Goal: Task Accomplishment & Management: Use online tool/utility

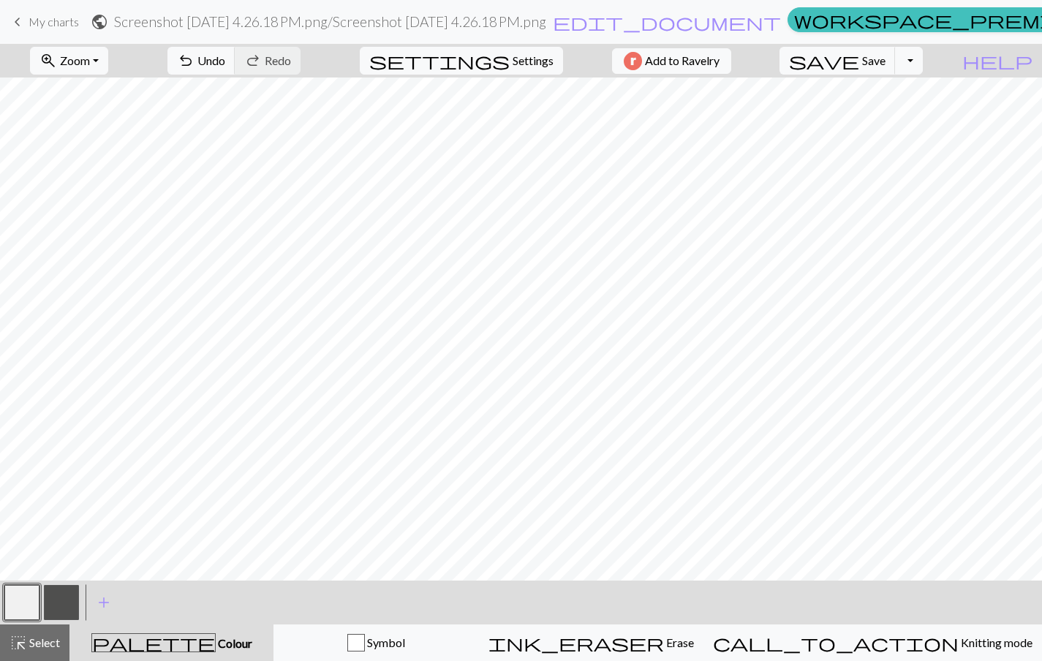
click at [27, 28] on link "keyboard_arrow_left My charts" at bounding box center [44, 22] width 70 height 25
click at [885, 56] on span "Save" at bounding box center [873, 60] width 23 height 14
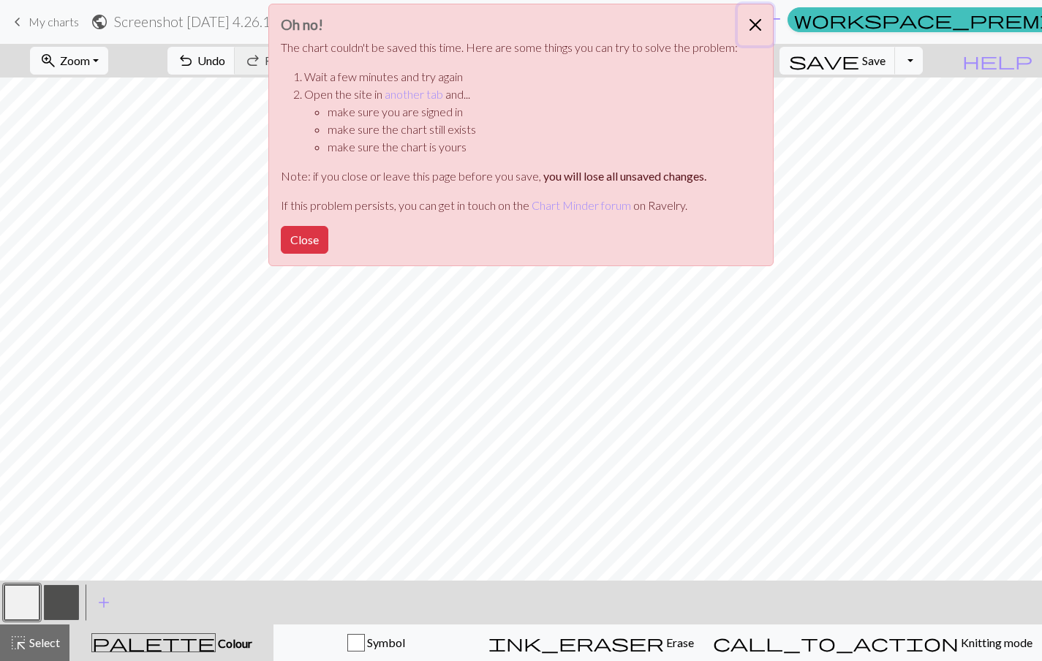
click at [763, 12] on button "Close" at bounding box center [754, 24] width 35 height 41
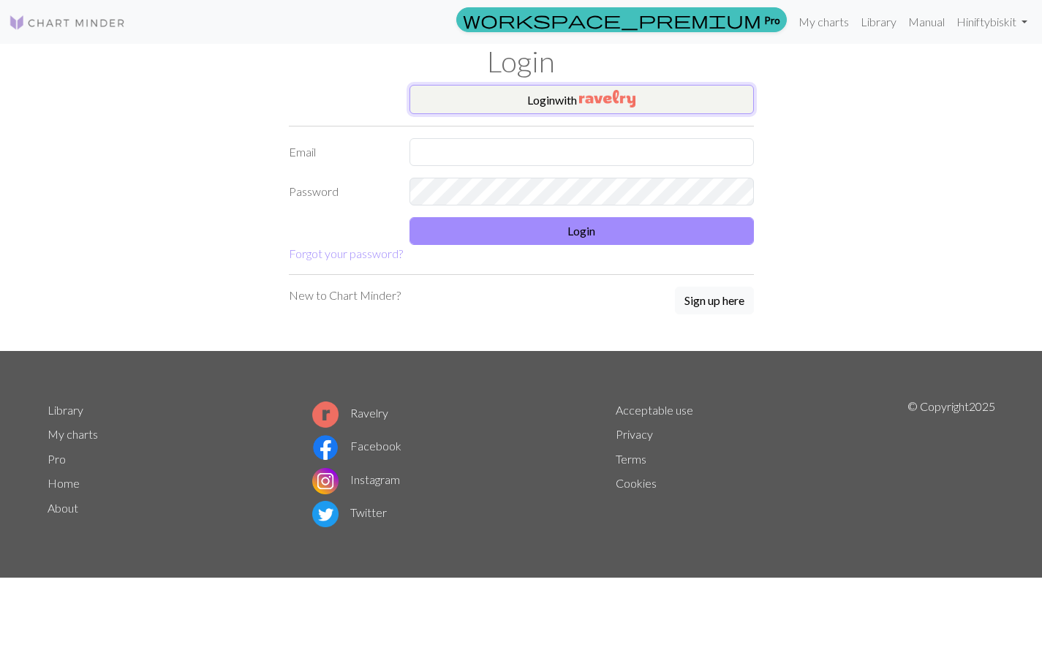
click at [593, 96] on img "button" at bounding box center [607, 99] width 56 height 18
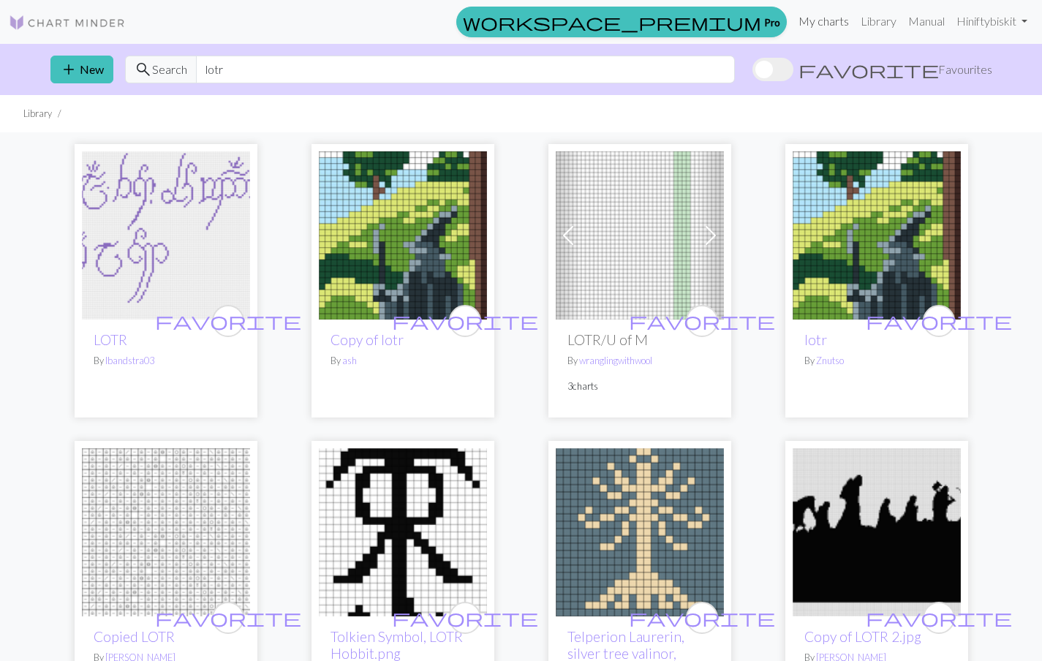
click at [812, 23] on link "My charts" at bounding box center [823, 21] width 62 height 29
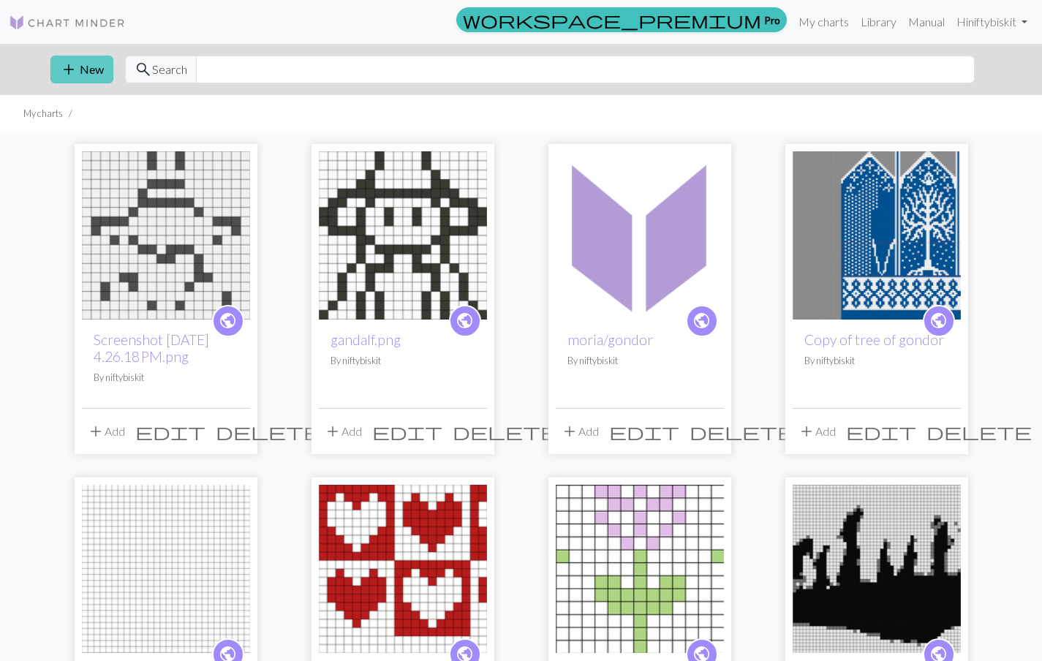
click at [81, 68] on button "add New" at bounding box center [81, 70] width 63 height 28
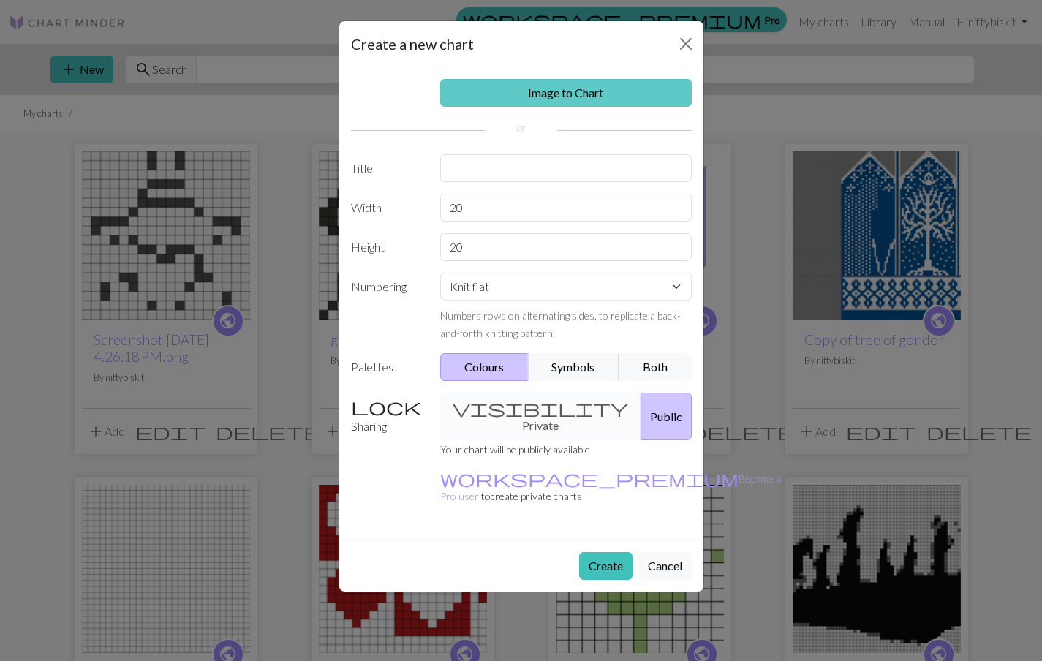
click at [540, 91] on link "Image to Chart" at bounding box center [565, 93] width 251 height 28
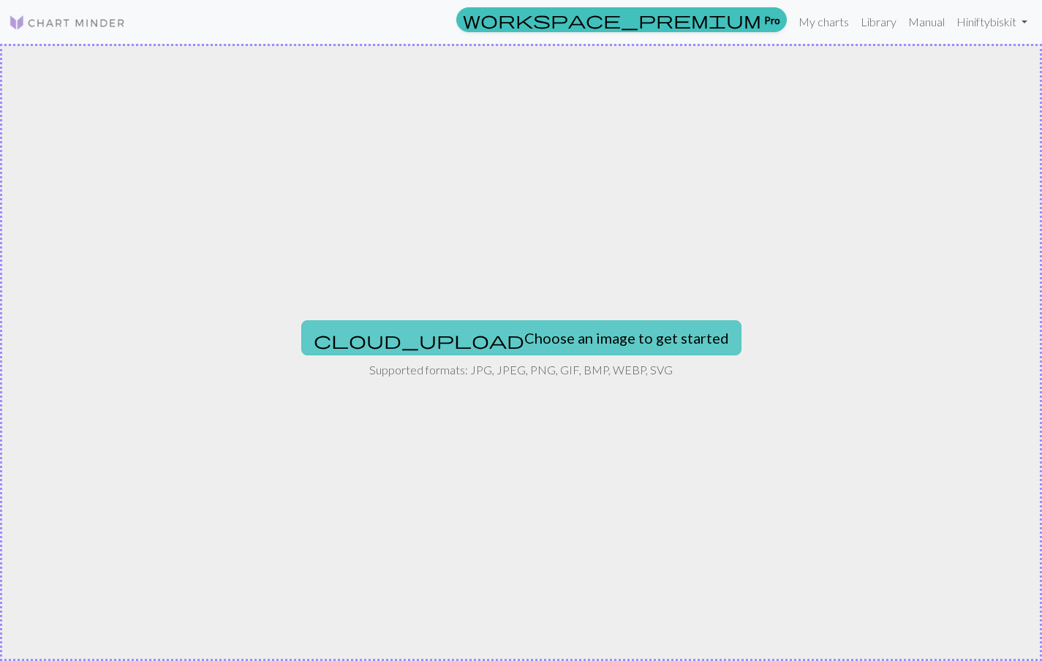
click at [504, 348] on button "cloud_upload Choose an image to get started" at bounding box center [521, 337] width 440 height 35
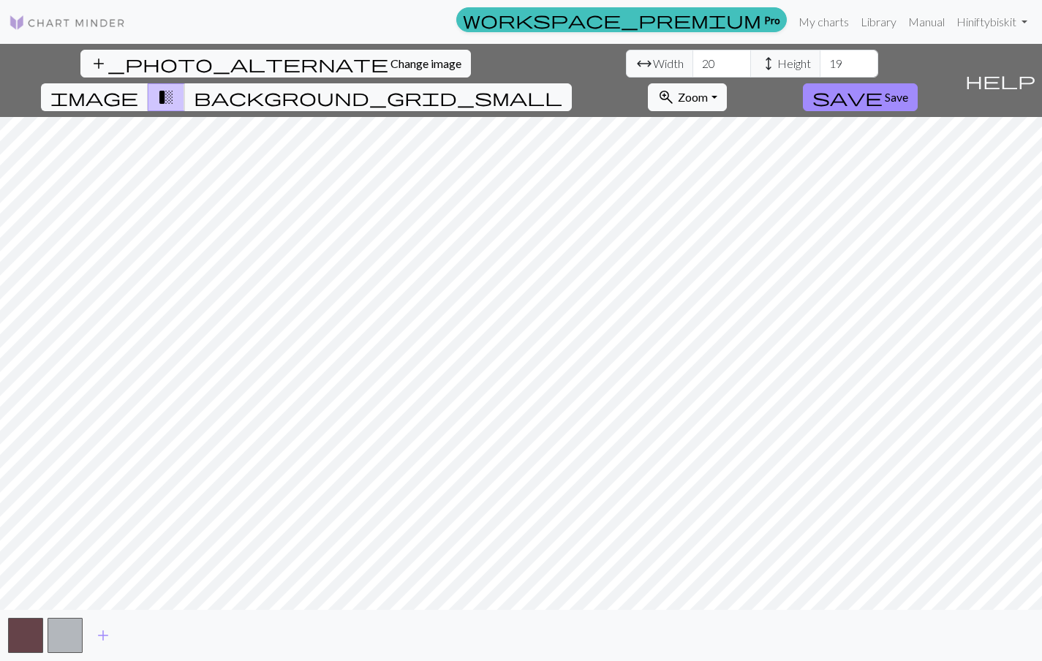
click at [799, 618] on div "add_photo_alternate Change image arrow_range Width 20 height Height 19 image tr…" at bounding box center [521, 352] width 1042 height 617
click at [238, 72] on div "add_photo_alternate Change image arrow_range Width 20 height Height 19 image tr…" at bounding box center [521, 352] width 1042 height 617
click at [726, 83] on button "zoom_in Zoom Zoom" at bounding box center [687, 97] width 78 height 28
click at [764, 118] on button "Fit all" at bounding box center [705, 129] width 115 height 23
click at [726, 83] on button "zoom_in Zoom Zoom" at bounding box center [687, 97] width 78 height 28
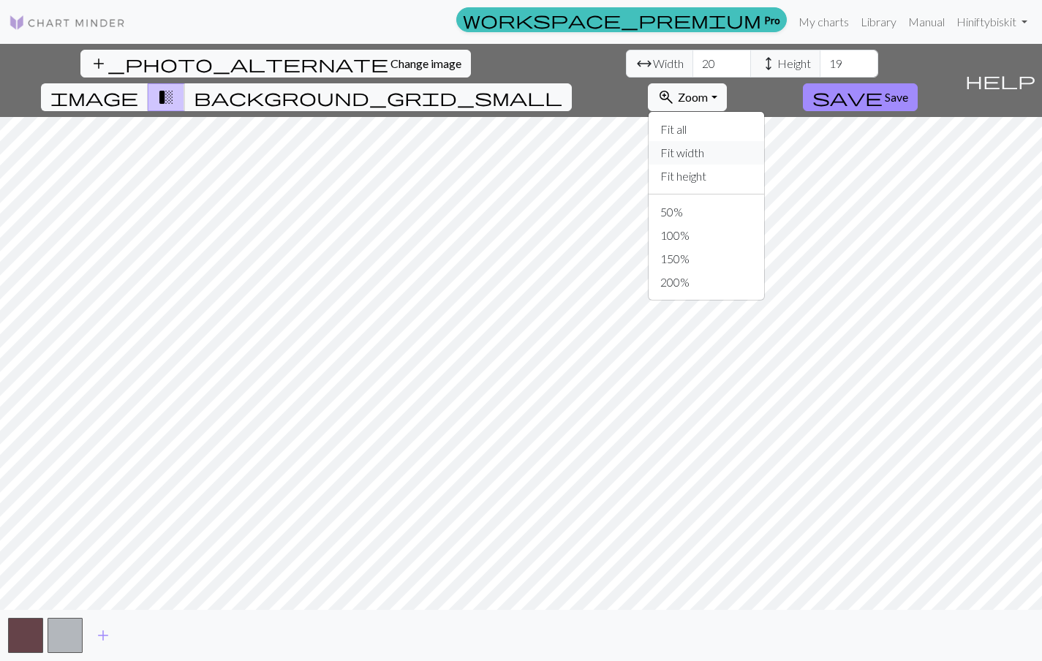
click at [764, 141] on button "Fit width" at bounding box center [705, 152] width 115 height 23
click at [726, 83] on button "zoom_in Zoom Zoom" at bounding box center [687, 97] width 78 height 28
click at [764, 164] on button "Fit height" at bounding box center [705, 175] width 115 height 23
click at [692, 71] on input "19" at bounding box center [721, 64] width 58 height 28
type input "18"
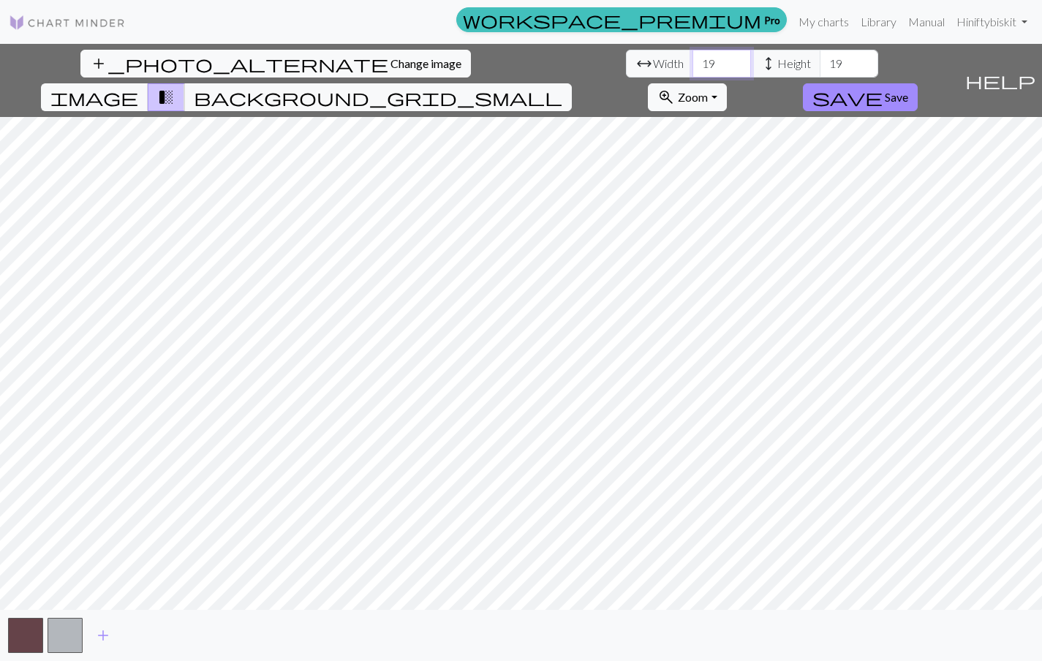
click at [692, 71] on input "18" at bounding box center [721, 64] width 58 height 28
click at [819, 61] on input "20" at bounding box center [848, 64] width 58 height 28
click at [819, 61] on input "21" at bounding box center [848, 64] width 58 height 28
type input "22"
click at [819, 61] on input "22" at bounding box center [848, 64] width 58 height 28
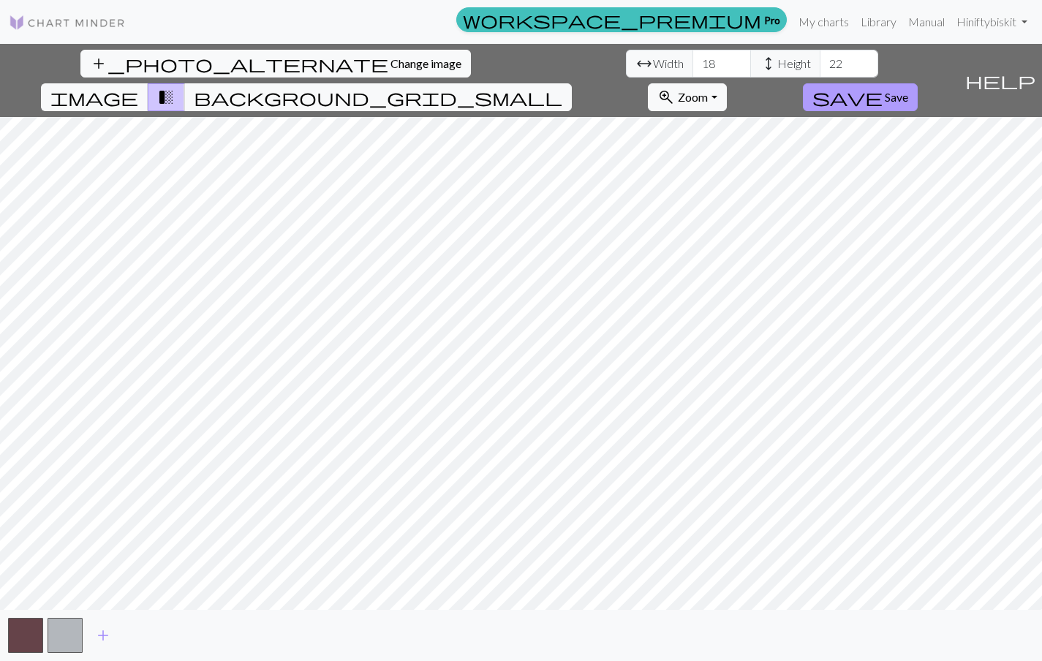
click at [917, 83] on button "save Save" at bounding box center [860, 97] width 115 height 28
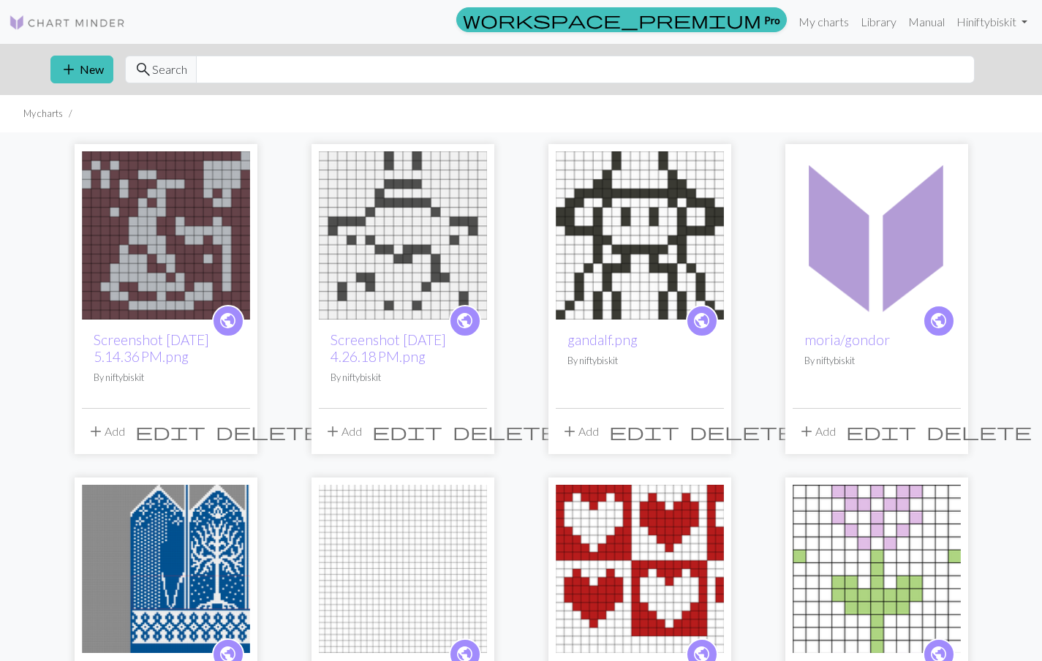
click at [233, 433] on span "delete" at bounding box center [268, 431] width 105 height 20
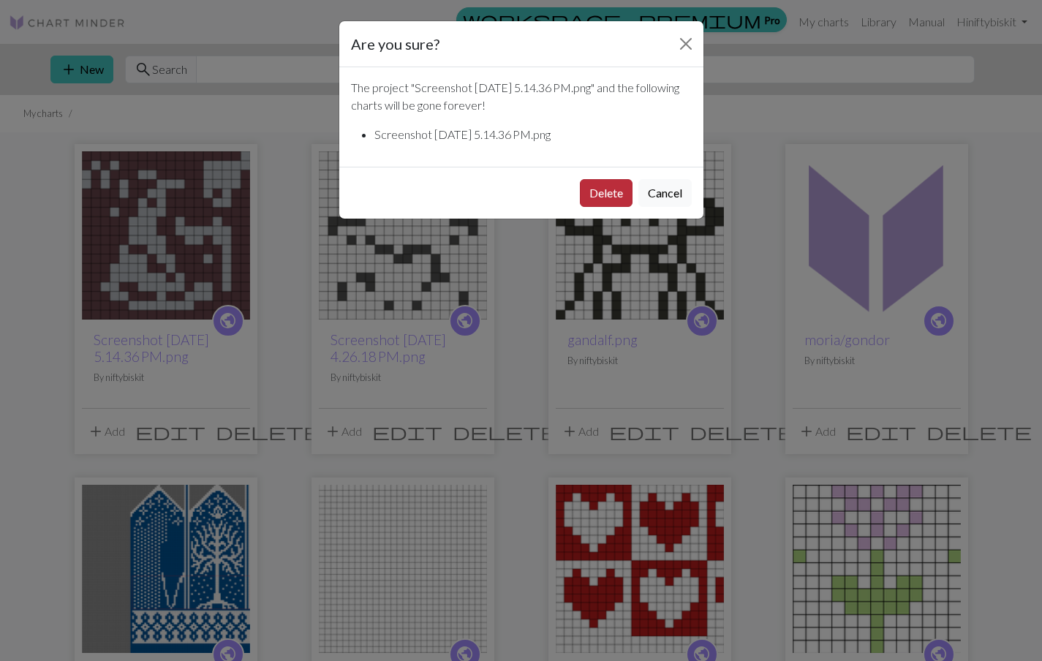
click at [596, 203] on button "Delete" at bounding box center [606, 193] width 53 height 28
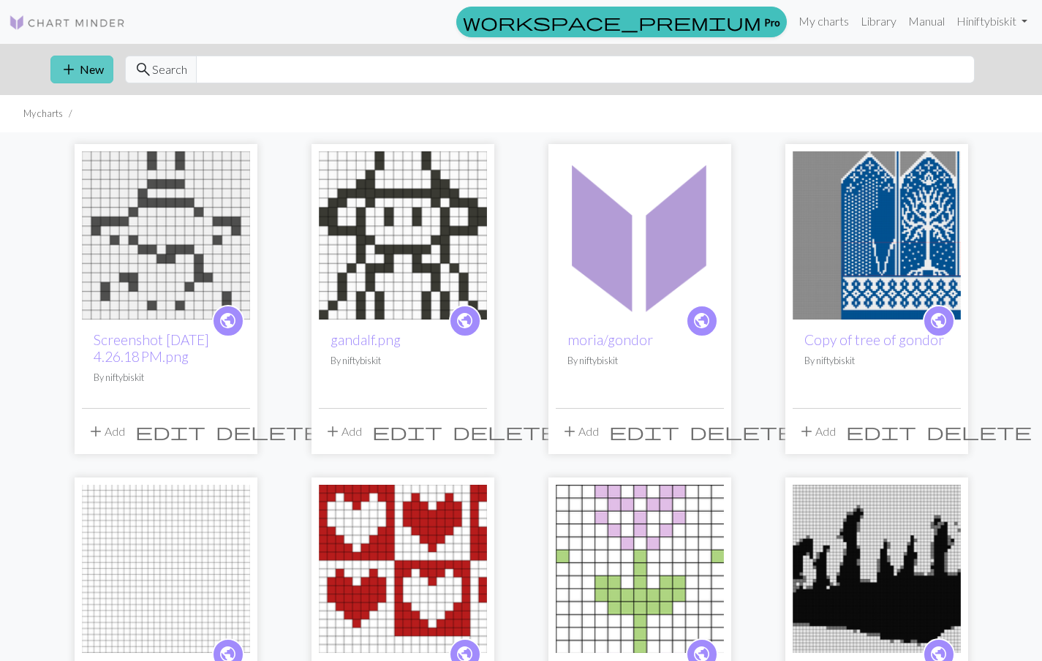
click at [88, 73] on button "add New" at bounding box center [81, 70] width 63 height 28
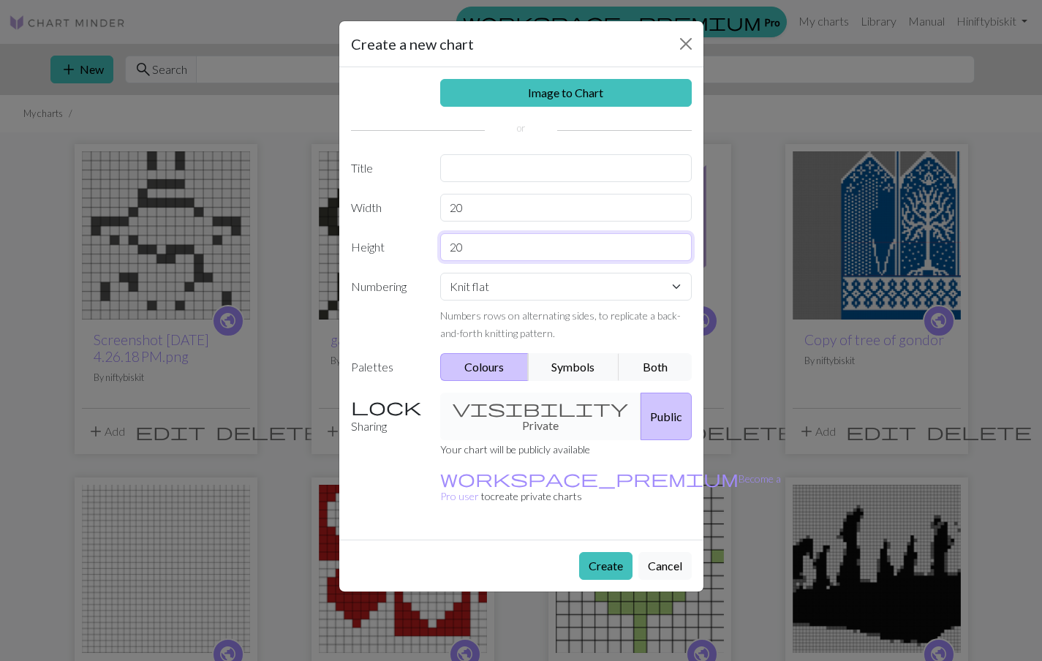
click at [468, 247] on input "20" at bounding box center [565, 247] width 251 height 28
type input "2"
type input "24"
click at [606, 552] on button "Create" at bounding box center [605, 566] width 53 height 28
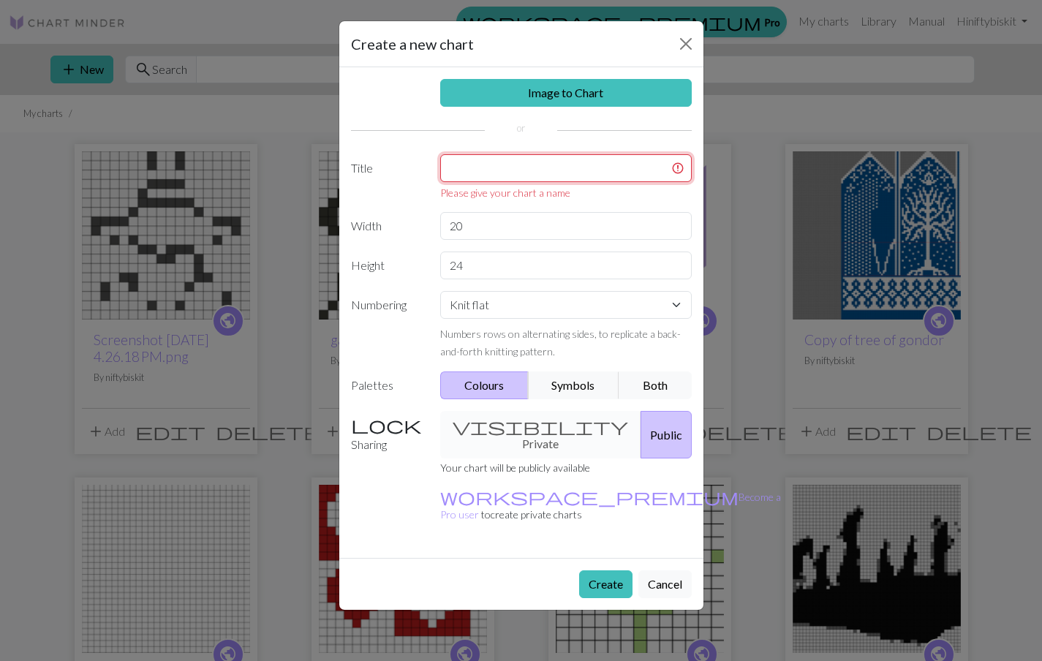
click at [466, 164] on input "text" at bounding box center [565, 168] width 251 height 28
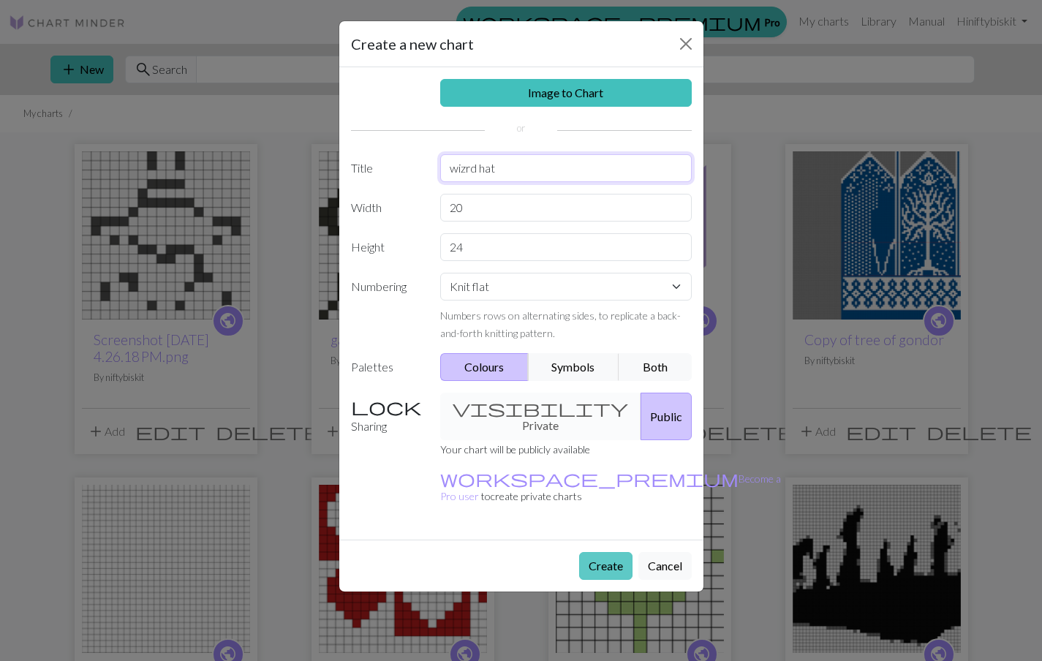
type input "wizrd hat"
click at [602, 552] on button "Create" at bounding box center [605, 566] width 53 height 28
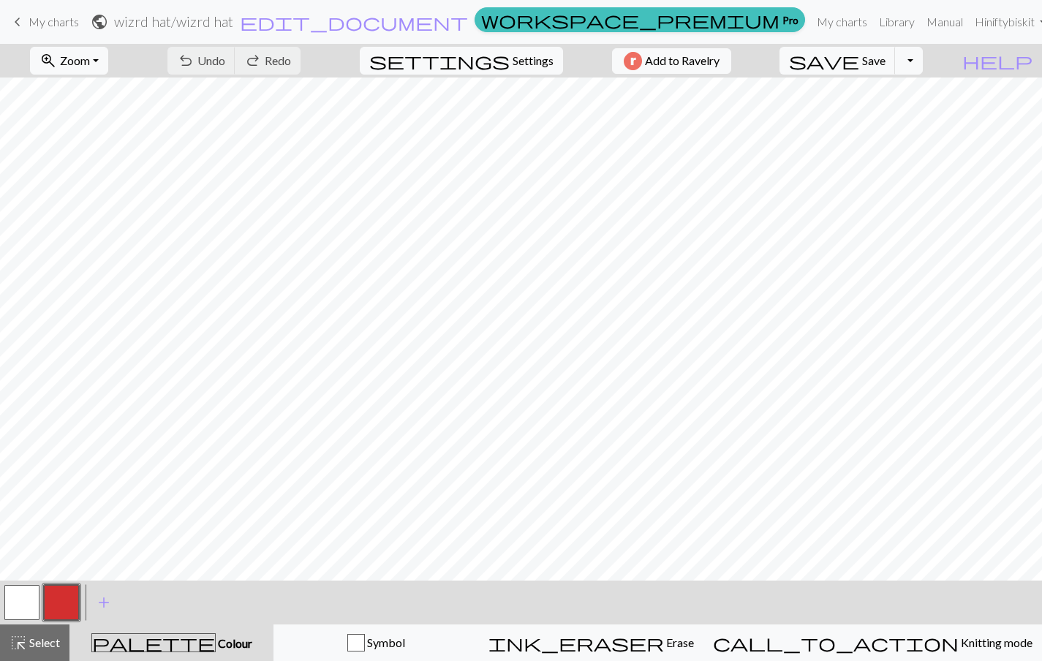
click at [68, 597] on button "button" at bounding box center [61, 602] width 35 height 35
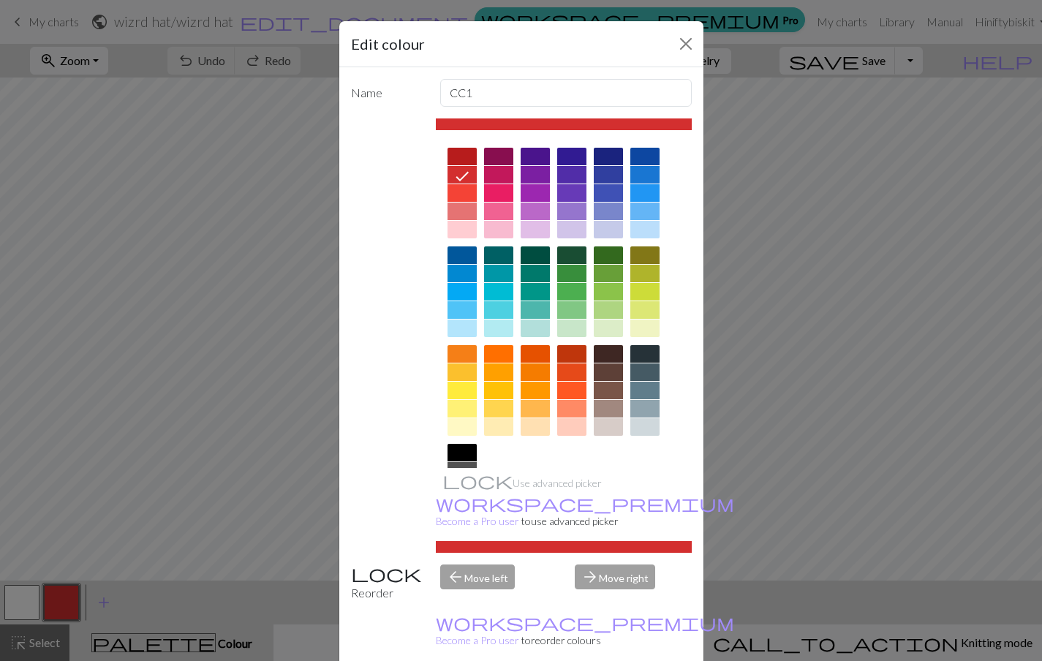
click at [650, 372] on div at bounding box center [644, 372] width 29 height 18
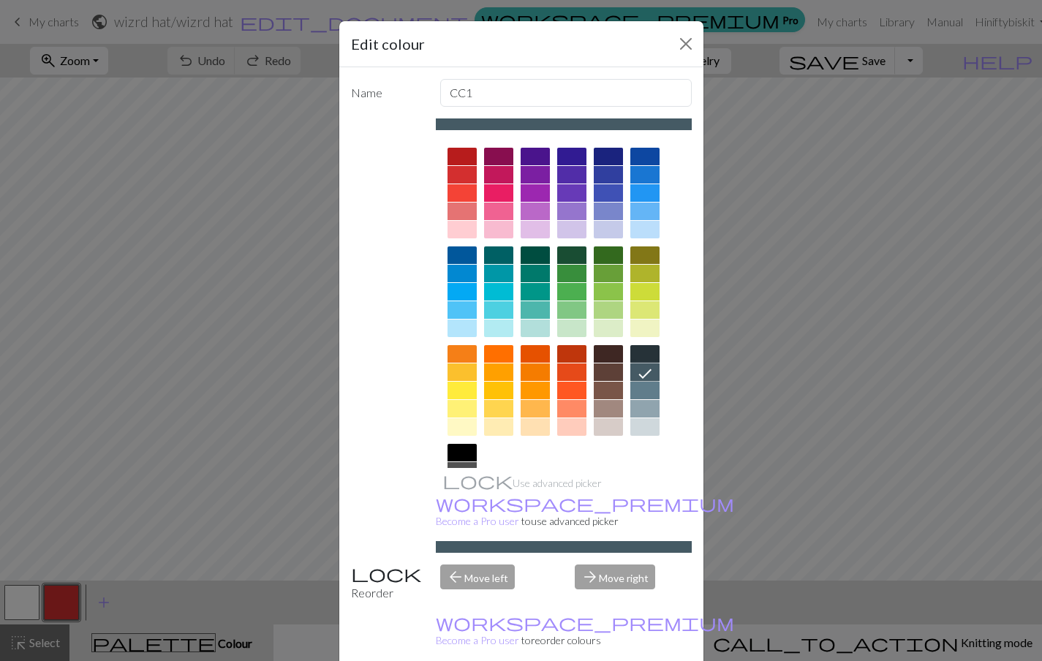
click at [753, 435] on div "Edit colour Name CC1 Use advanced picker workspace_premium Become a Pro user to…" at bounding box center [521, 330] width 1042 height 661
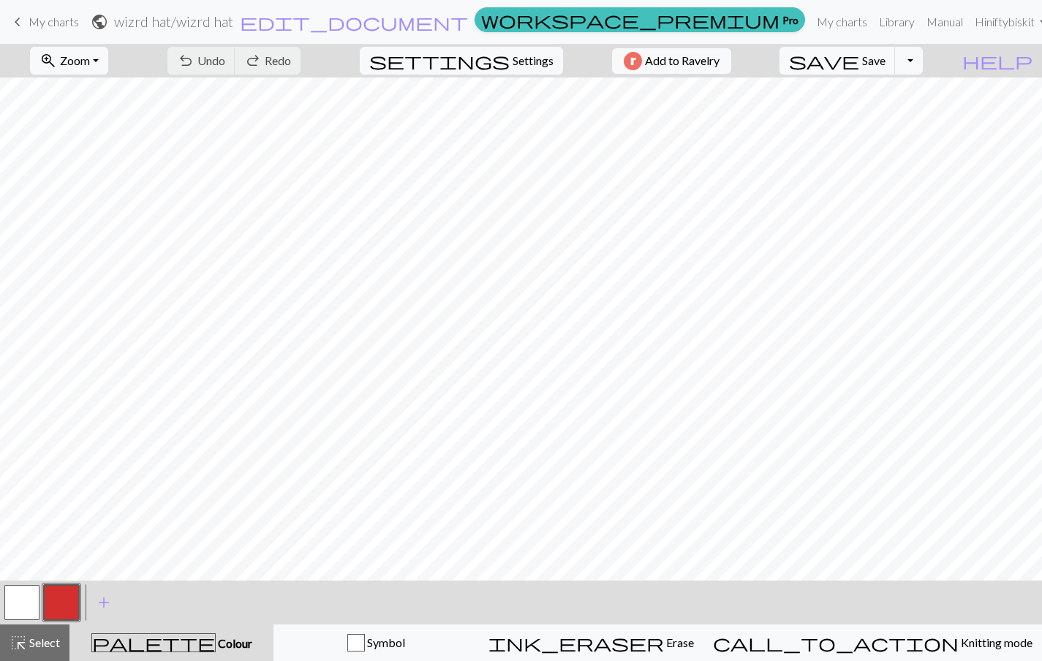
click at [70, 611] on button "button" at bounding box center [61, 602] width 35 height 35
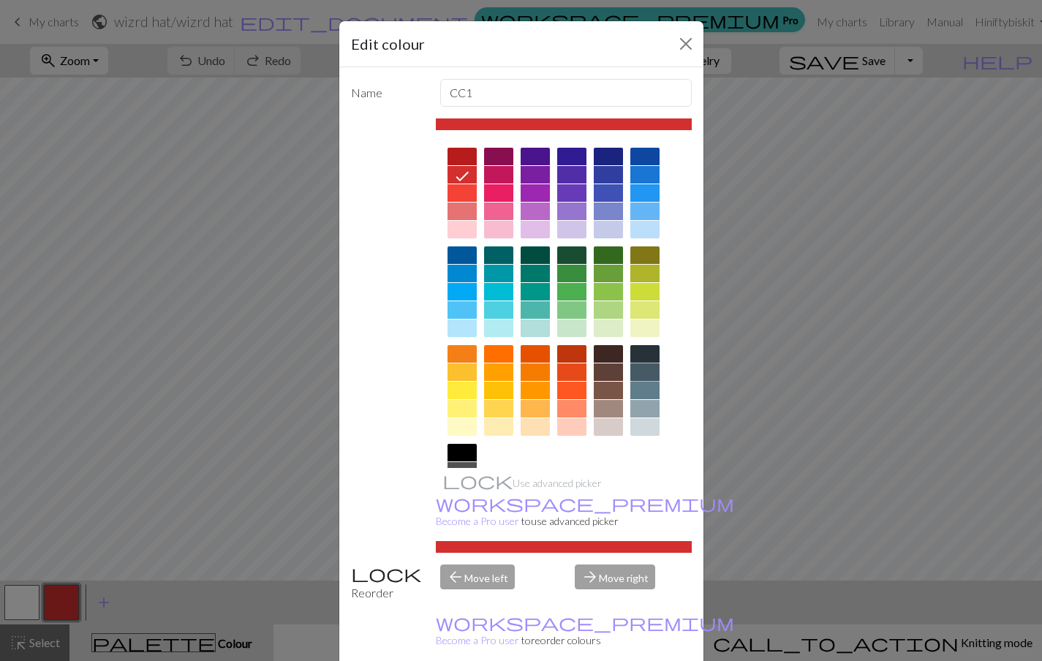
click at [655, 368] on div at bounding box center [644, 372] width 29 height 18
